Goal: Communication & Community: Answer question/provide support

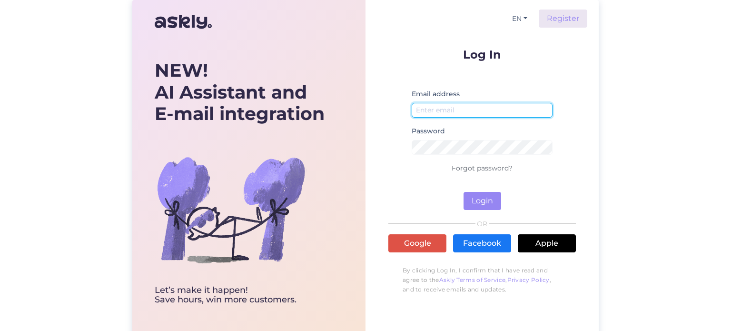
type input "[EMAIL_ADDRESS][DOMAIN_NAME]"
drag, startPoint x: 483, startPoint y: 110, endPoint x: 373, endPoint y: 120, distance: 110.9
click at [373, 120] on div "EN Register Log In Email address [EMAIL_ADDRESS][DOMAIN_NAME] Password Forgot p…" at bounding box center [481, 169] width 233 height 338
click at [587, 82] on div "EN Register Log In Email address [EMAIL_ADDRESS][DOMAIN_NAME] Password Forgot p…" at bounding box center [481, 169] width 233 height 338
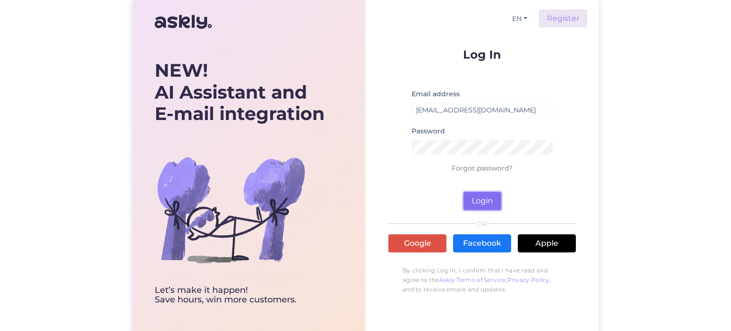
click at [494, 199] on button "Login" at bounding box center [482, 201] width 38 height 18
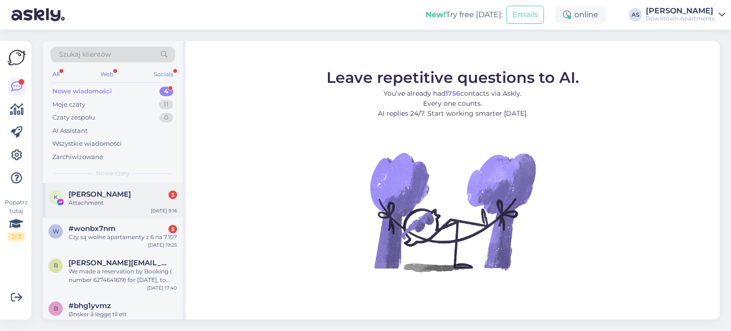
click at [131, 196] on span "[PERSON_NAME]" at bounding box center [100, 194] width 62 height 9
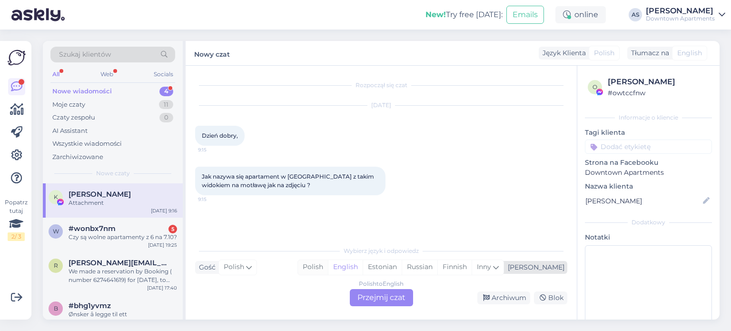
click at [328, 264] on div "Polish" at bounding box center [313, 267] width 30 height 14
click at [377, 295] on div "Polish to Polish Przejmij czat" at bounding box center [381, 297] width 63 height 17
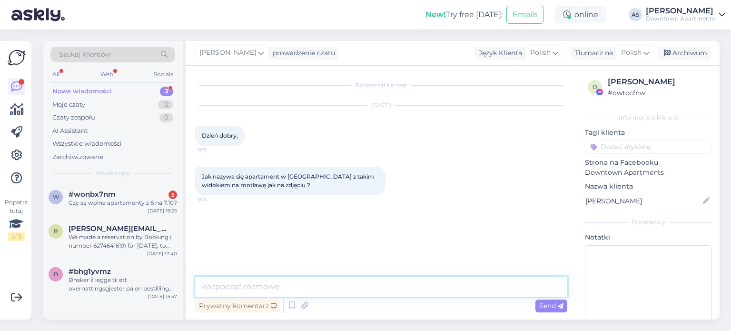
click at [299, 292] on textarea at bounding box center [381, 286] width 372 height 20
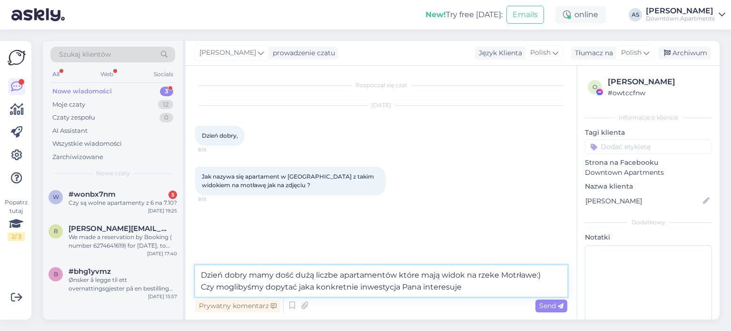
type textarea "Dzień dobry mamy dość dużą liczbe apartamentów które mają widok na rzeke Motrła…"
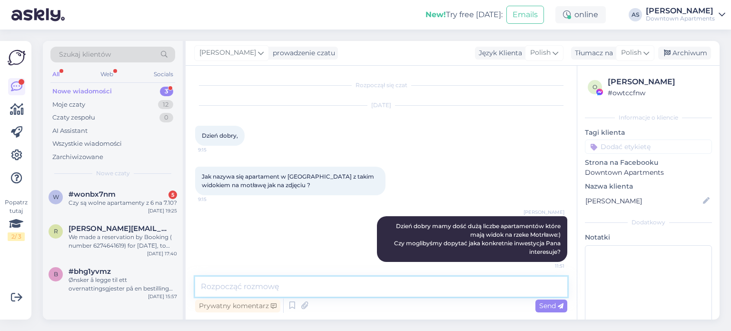
scroll to position [4, 0]
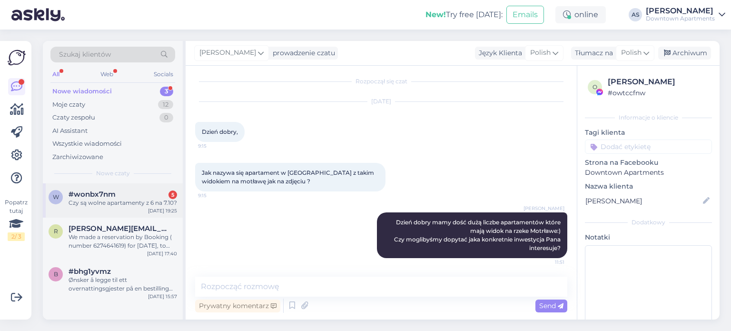
click at [129, 214] on div "w #wonbx7nm 5 Czy są wolne apartamenty z 6 na 7.10? [DATE] 19:25" at bounding box center [113, 200] width 140 height 34
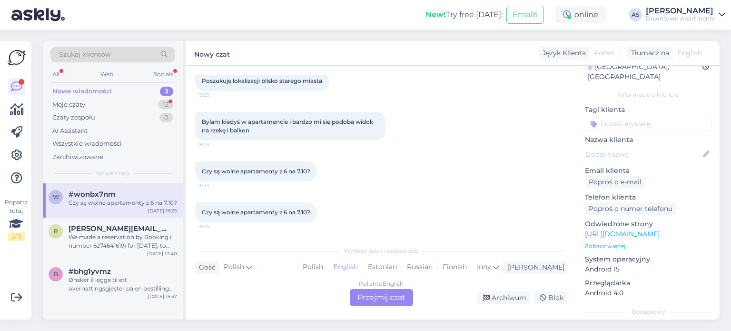
scroll to position [95, 0]
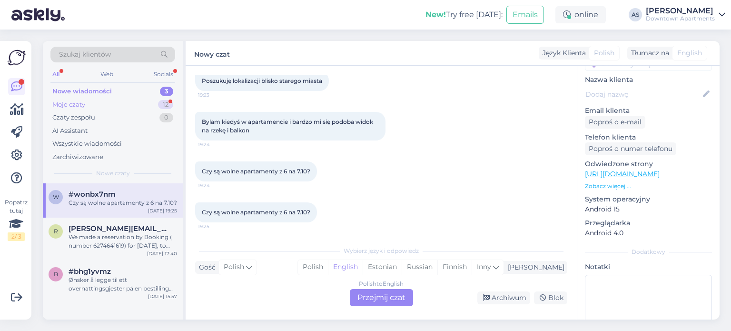
click at [95, 100] on div "Moje czaty 12" at bounding box center [112, 104] width 125 height 13
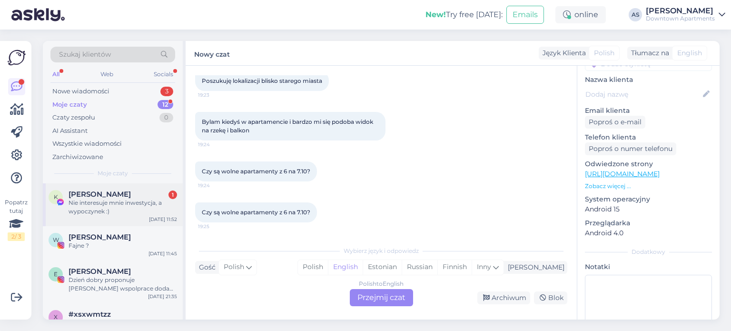
click at [137, 212] on div "Nie interesuje mnie inwestycja, a wypoczynek :)" at bounding box center [123, 206] width 108 height 17
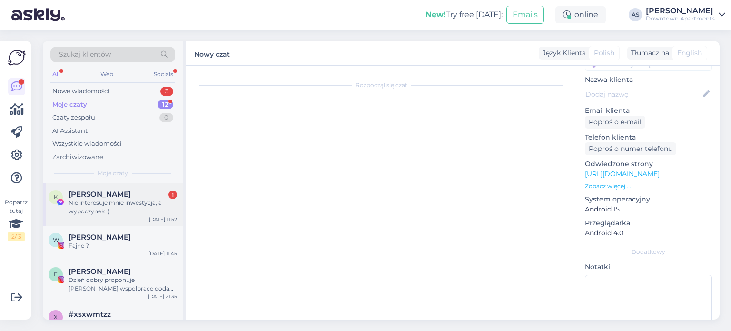
scroll to position [25, 0]
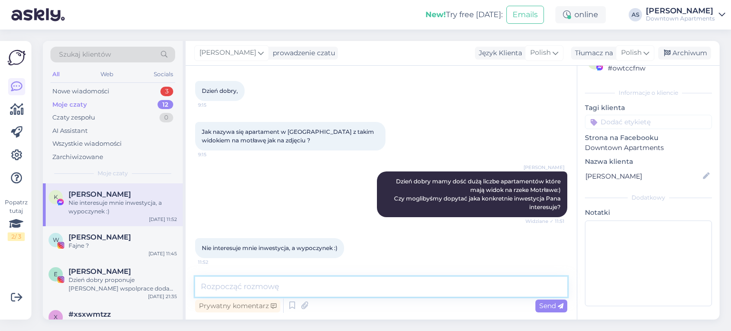
click at [283, 284] on textarea at bounding box center [381, 286] width 372 height 20
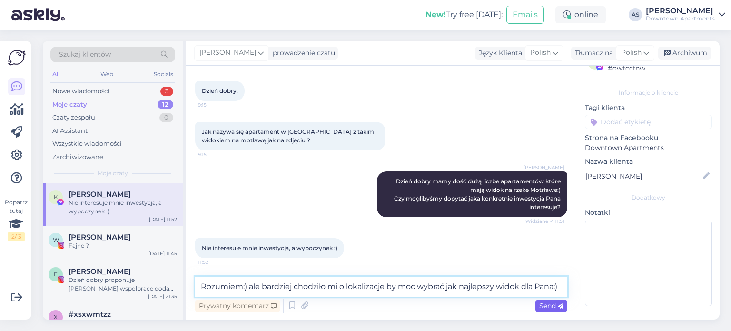
type textarea "Rozumiem:) ale bardziej chodziło mi o lokalizacje by moc wybrać jak najlepszy w…"
click at [546, 299] on div "Send" at bounding box center [551, 305] width 32 height 13
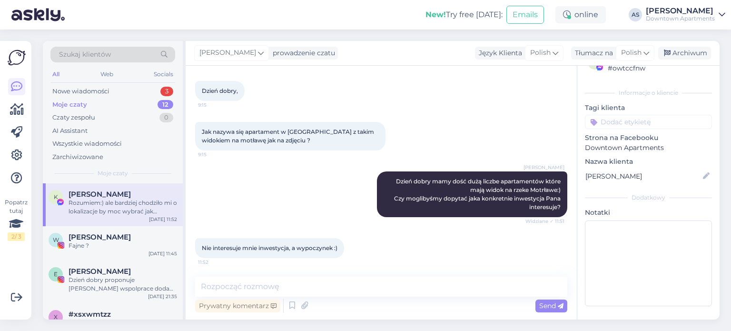
scroll to position [94, 0]
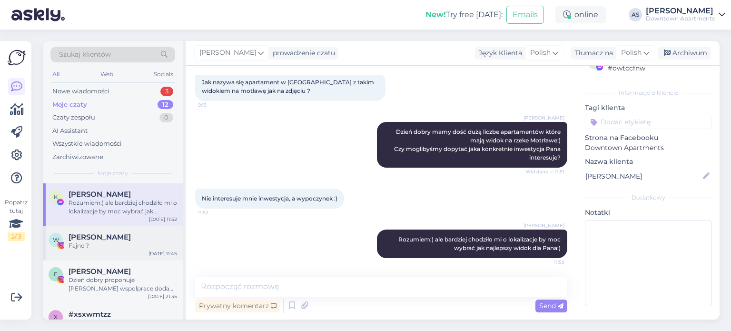
click at [160, 235] on div "[PERSON_NAME]" at bounding box center [123, 237] width 108 height 9
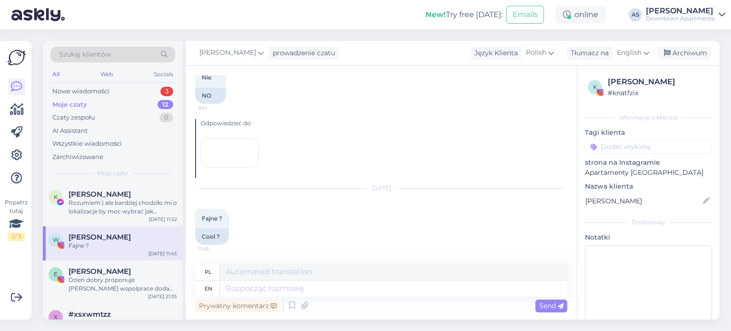
scroll to position [935, 0]
click at [249, 165] on div at bounding box center [230, 152] width 58 height 29
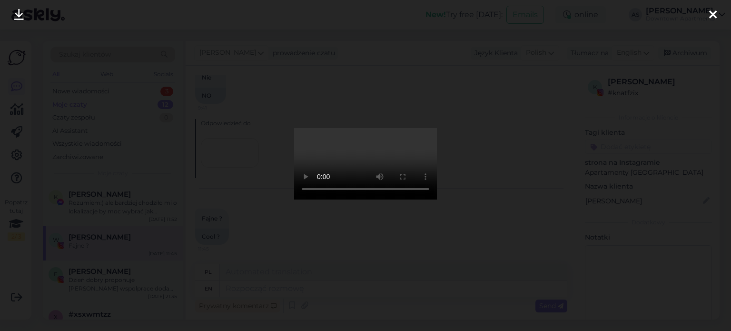
click at [531, 148] on div at bounding box center [365, 165] width 731 height 331
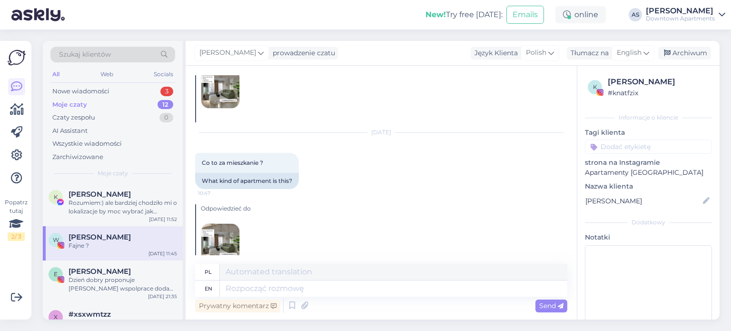
scroll to position [95, 0]
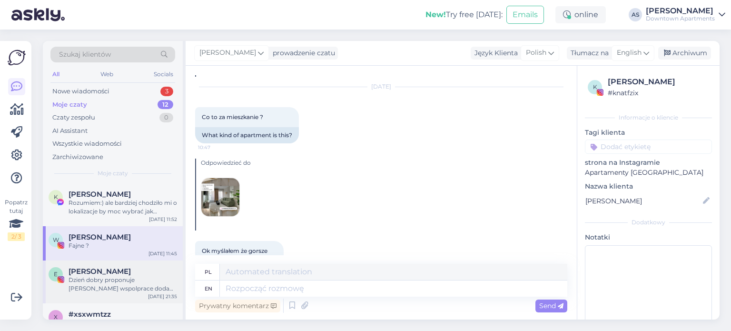
click at [126, 284] on div "Dzień dobry proponuje [PERSON_NAME] wspolprace dodam rolke z oznaczeniem, zdjęc…" at bounding box center [123, 283] width 108 height 17
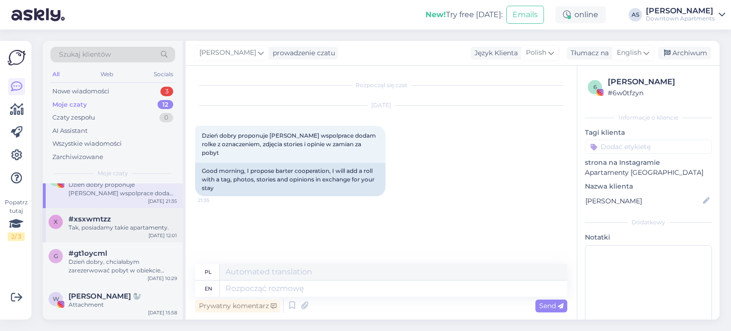
scroll to position [190, 0]
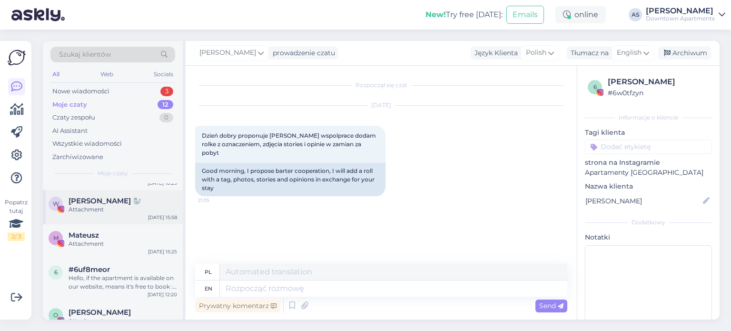
click at [137, 220] on div "W [PERSON_NAME] 🦭 Attachment [DATE] 15:58" at bounding box center [113, 207] width 140 height 34
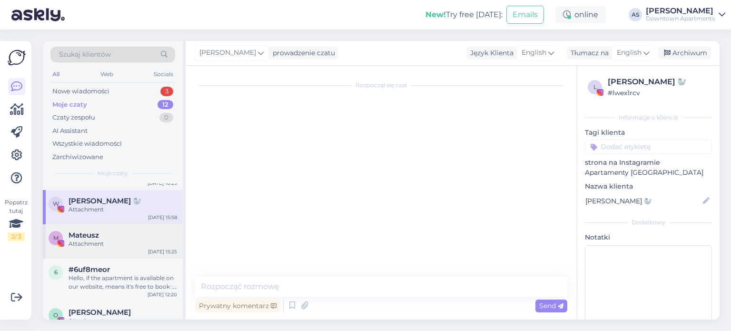
click at [111, 239] on div "Attachment" at bounding box center [123, 243] width 108 height 9
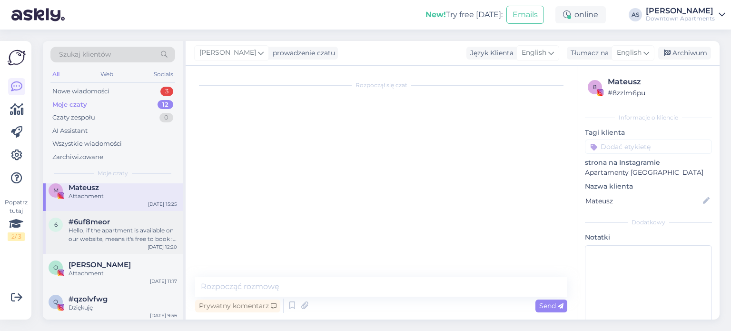
scroll to position [317, 0]
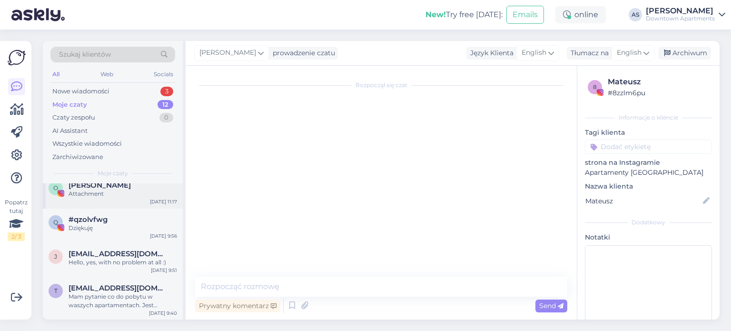
click at [117, 203] on div "O [PERSON_NAME] Attachment [DATE] 11:17" at bounding box center [113, 191] width 140 height 34
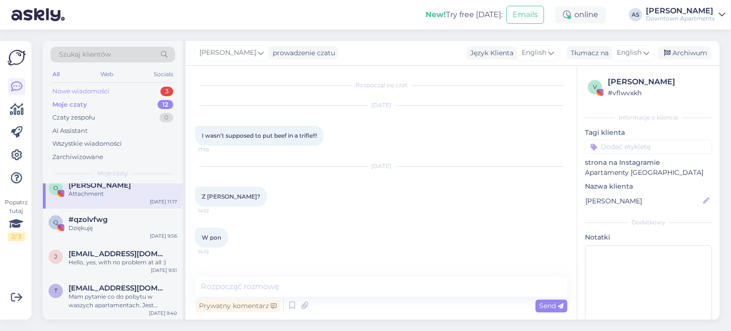
click at [94, 91] on div "Nowe wiadomości" at bounding box center [80, 92] width 57 height 10
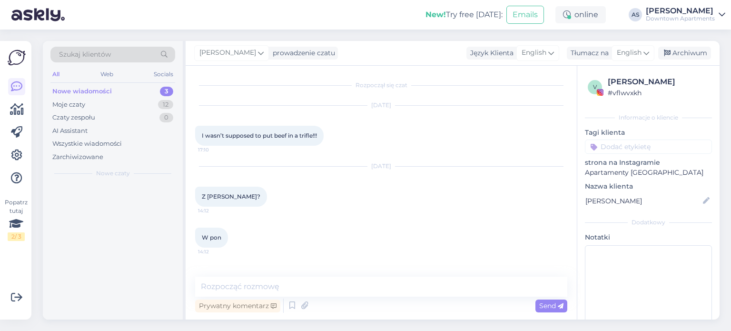
scroll to position [0, 0]
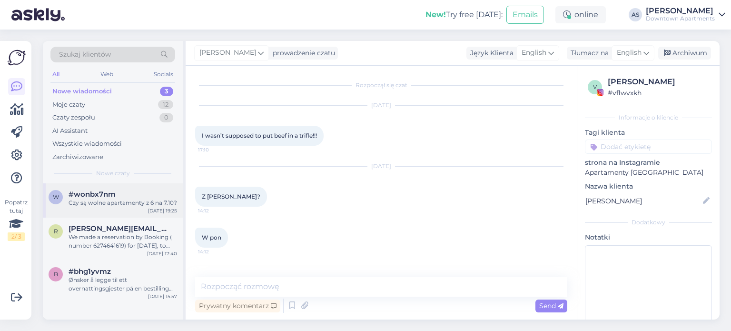
click at [103, 215] on div "w #wonbx7nm Czy są wolne apartamenty z 6 na 7.10? [DATE] 19:25" at bounding box center [113, 200] width 140 height 34
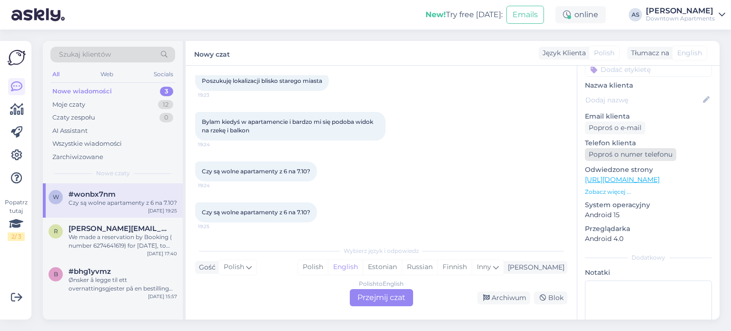
scroll to position [95, 0]
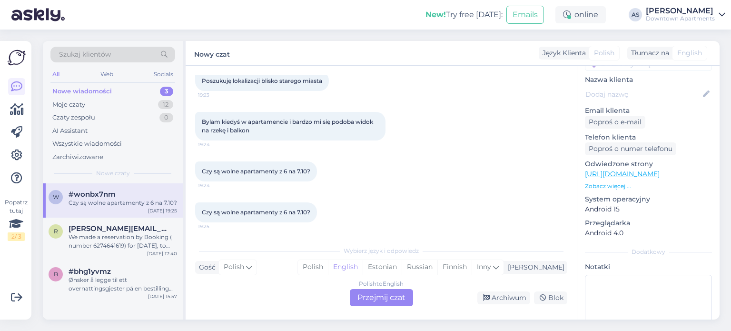
click at [370, 300] on div "Polish to English Przejmij czat" at bounding box center [381, 297] width 63 height 17
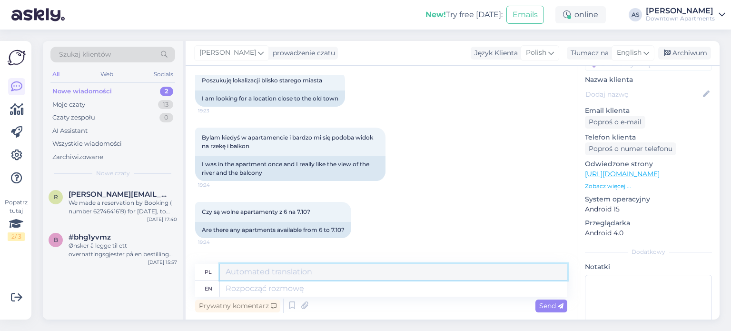
click at [265, 273] on textarea at bounding box center [393, 272] width 347 height 16
type textarea "Tak jak najbardziej, w jakiej lokalizacji Pan byłbt zainteresowany?"
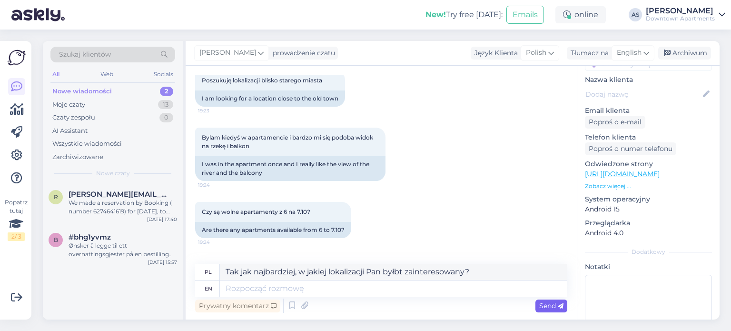
click at [540, 301] on div "Send" at bounding box center [551, 305] width 32 height 13
click at [496, 53] on div "Język Klienta" at bounding box center [493, 53] width 47 height 10
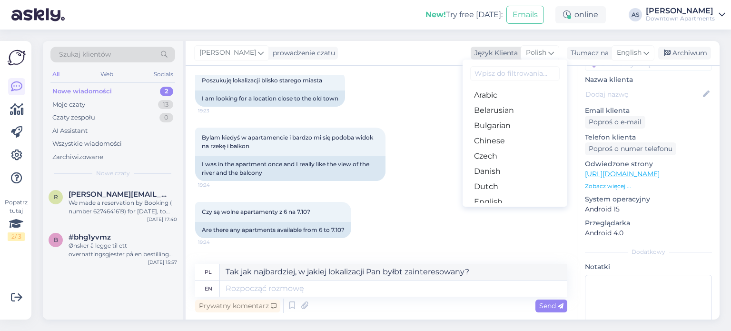
click at [496, 53] on div "Język Klienta" at bounding box center [493, 53] width 47 height 10
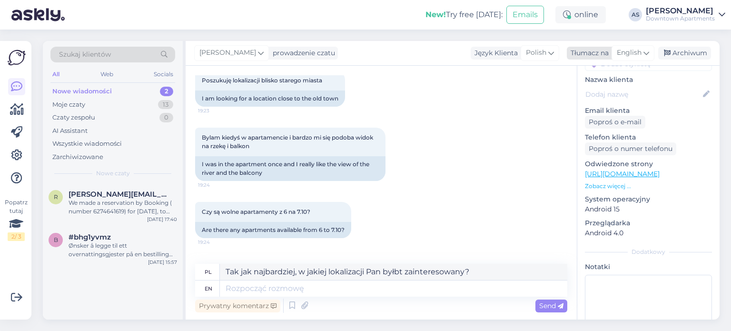
click at [580, 53] on div "Tłumacz na" at bounding box center [588, 53] width 42 height 10
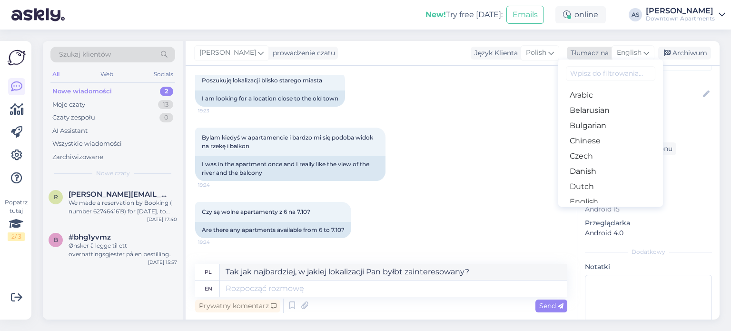
click at [582, 53] on div "Tłumacz na" at bounding box center [588, 53] width 42 height 10
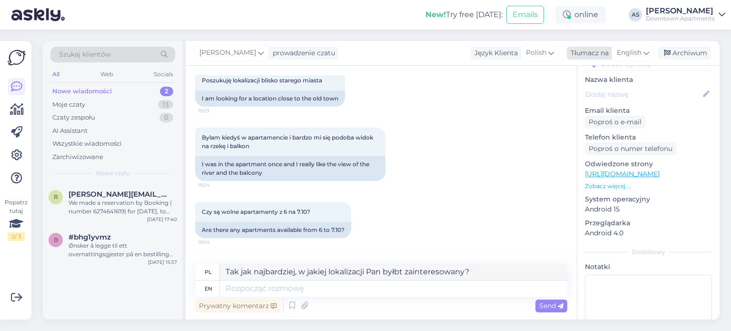
click at [645, 49] on icon at bounding box center [646, 53] width 6 height 10
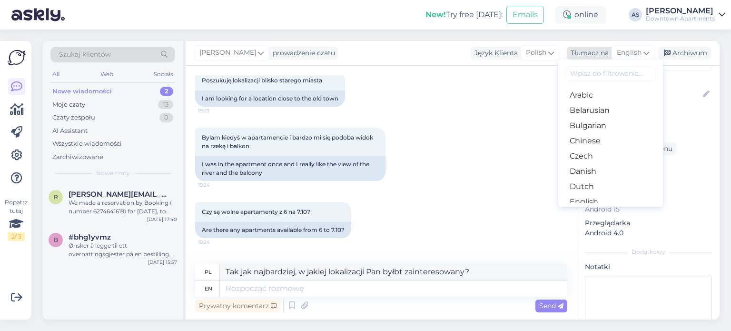
click at [645, 49] on icon at bounding box center [646, 53] width 6 height 10
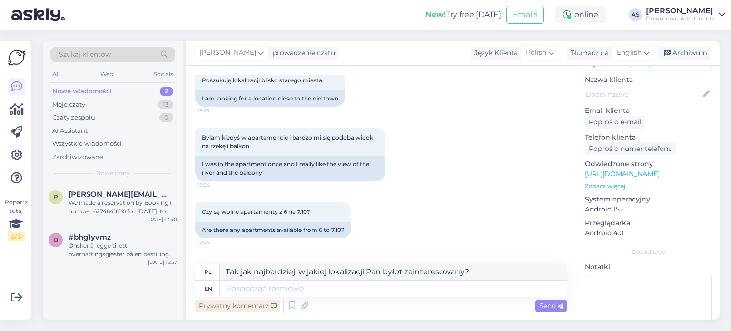
click at [233, 303] on div "Prywatny komentarz" at bounding box center [237, 305] width 85 height 13
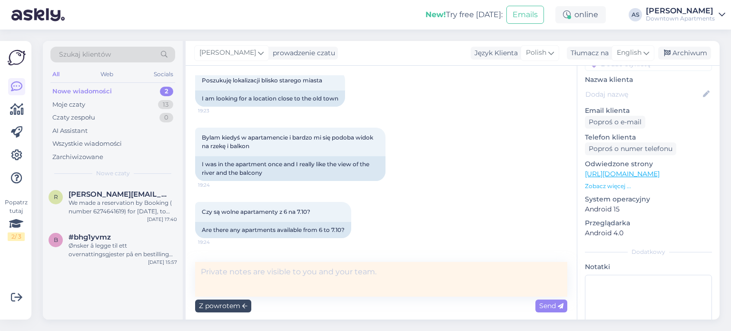
click at [241, 302] on div "Z powrotem" at bounding box center [223, 305] width 56 height 13
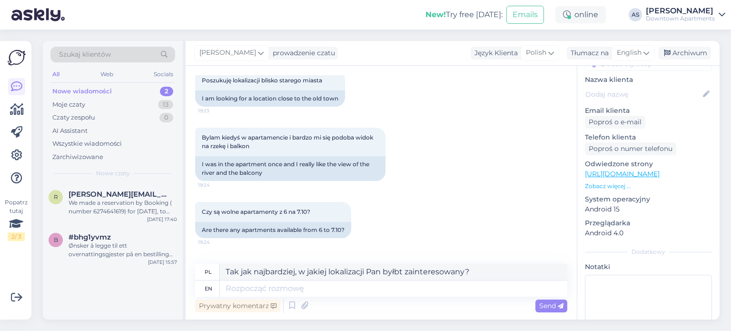
click at [211, 272] on div "pl" at bounding box center [207, 272] width 25 height 16
click at [541, 302] on span "Send" at bounding box center [551, 305] width 24 height 9
click at [497, 289] on textarea at bounding box center [393, 288] width 347 height 16
drag, startPoint x: 490, startPoint y: 274, endPoint x: 158, endPoint y: 286, distance: 331.8
click at [158, 286] on div "Szukaj klientów All Web Socials Nowe wiadomości 2 Moje czaty 13 Czaty zespołu 0…" at bounding box center [381, 180] width 676 height 278
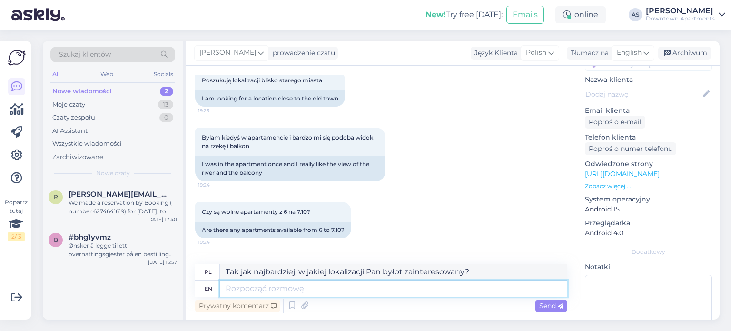
click at [245, 290] on textarea at bounding box center [393, 288] width 347 height 16
paste textarea "Tak jak najbardziej, w jakiej lokalizacji Pan byłbt zainteresowany?"
type textarea "Tak jak najbardziej, w jakiej lokalizacji Pan byłbt zainteresowany?"
drag, startPoint x: 532, startPoint y: 306, endPoint x: 548, endPoint y: 306, distance: 15.7
click at [548, 306] on div "Prywatny komentarz Send" at bounding box center [381, 305] width 372 height 18
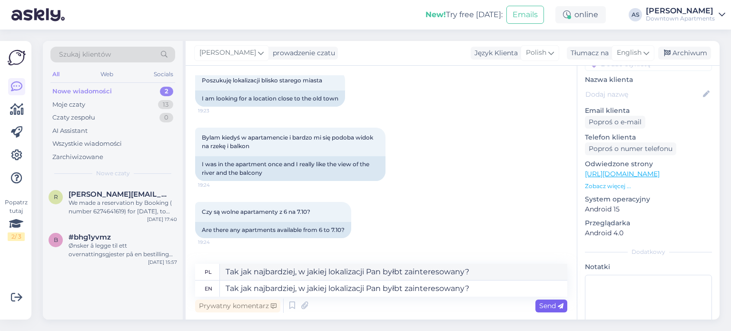
click at [558, 308] on icon at bounding box center [561, 306] width 6 height 6
type textarea "Tak jak najbardziej, w lokalizacji Pan byłbt zainteresowany?"
click at [558, 308] on icon at bounding box center [561, 306] width 6 height 6
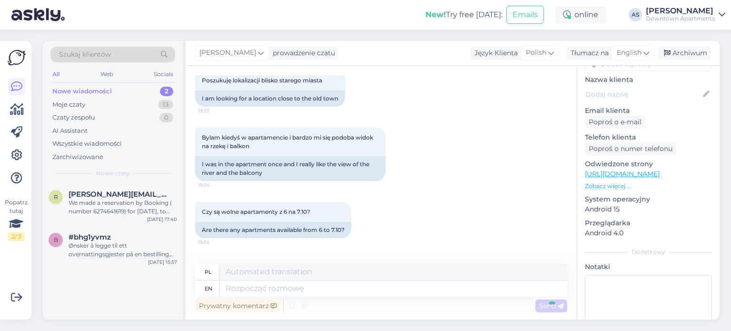
scroll to position [248, 0]
